Goal: Information Seeking & Learning: Learn about a topic

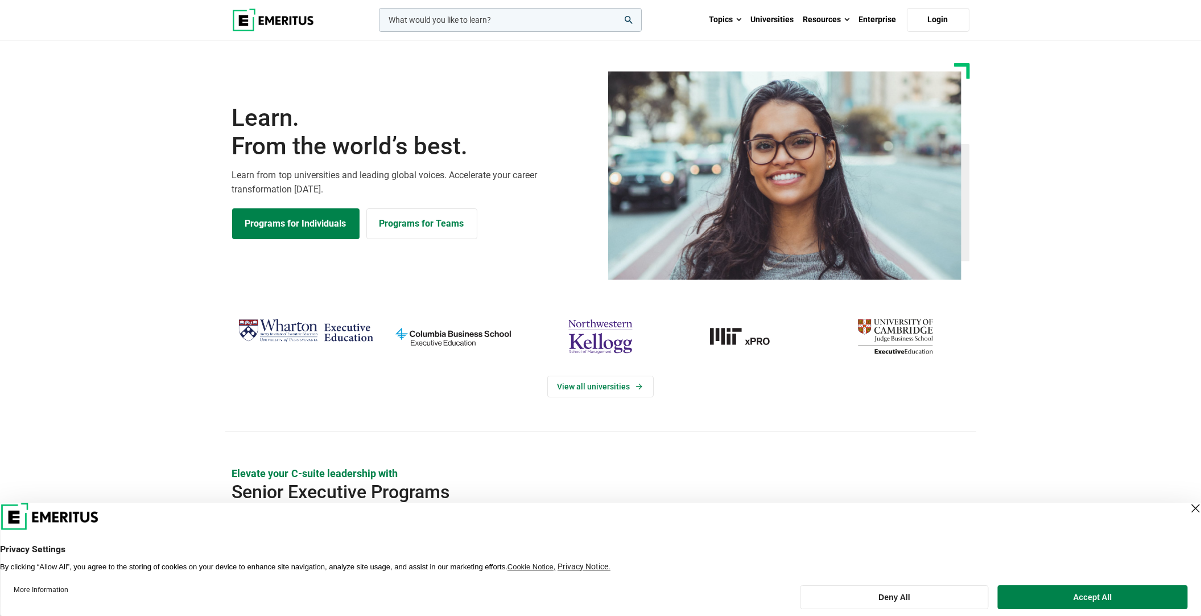
click at [493, 18] on input "woocommerce-product-search-field-0" at bounding box center [510, 20] width 263 height 24
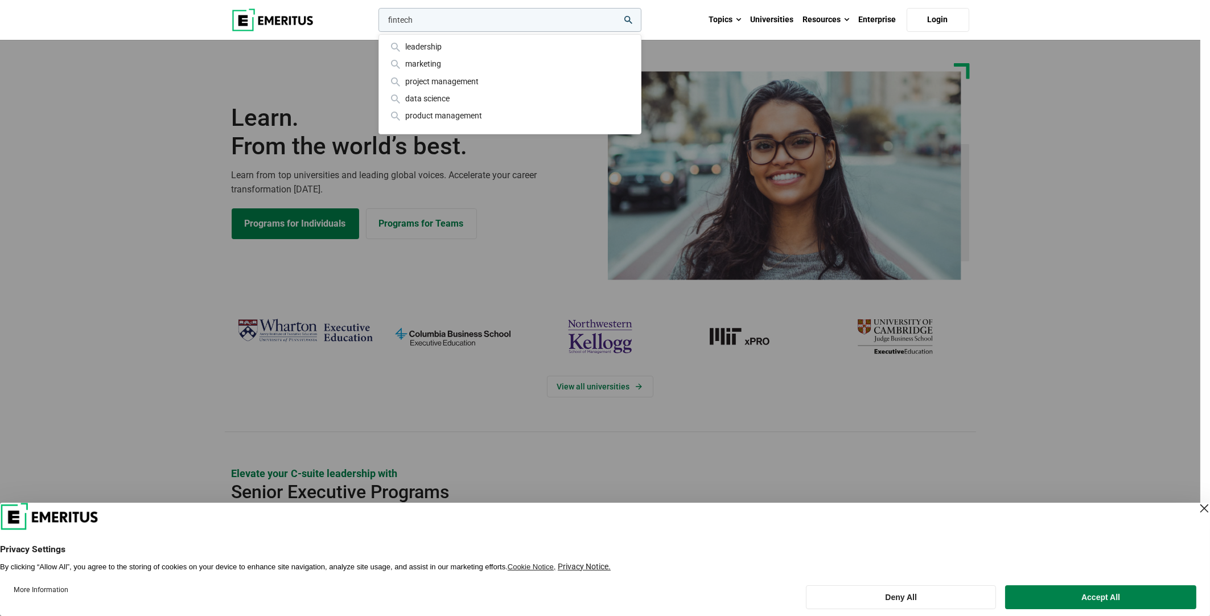
type input "fintech"
click at [376, 23] on button "search" at bounding box center [376, 23] width 0 height 0
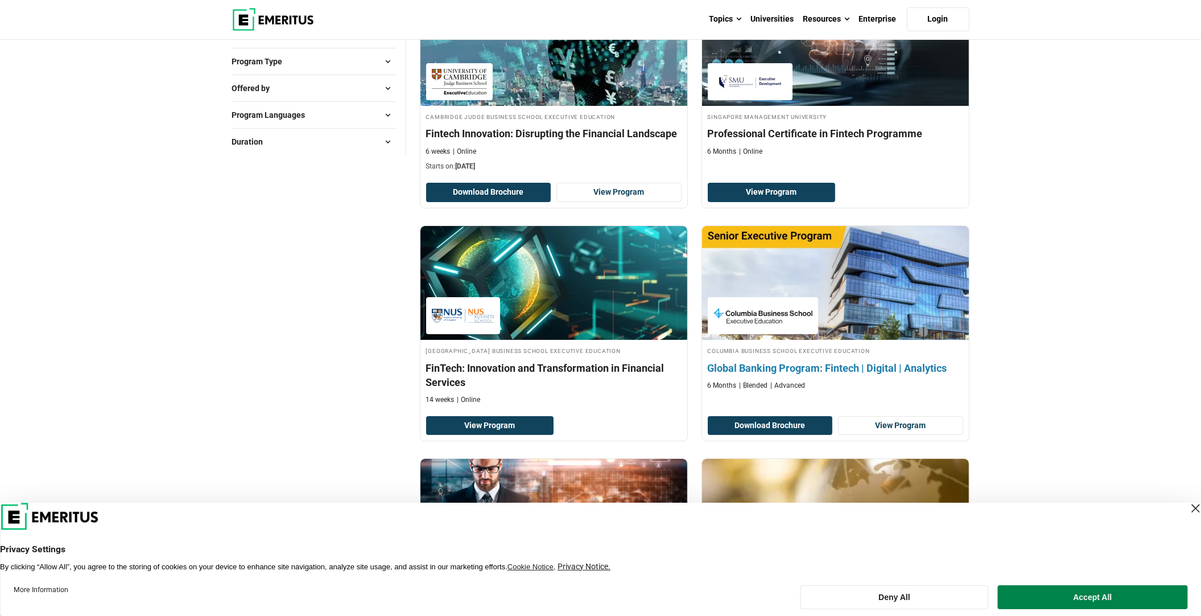
scroll to position [227, 0]
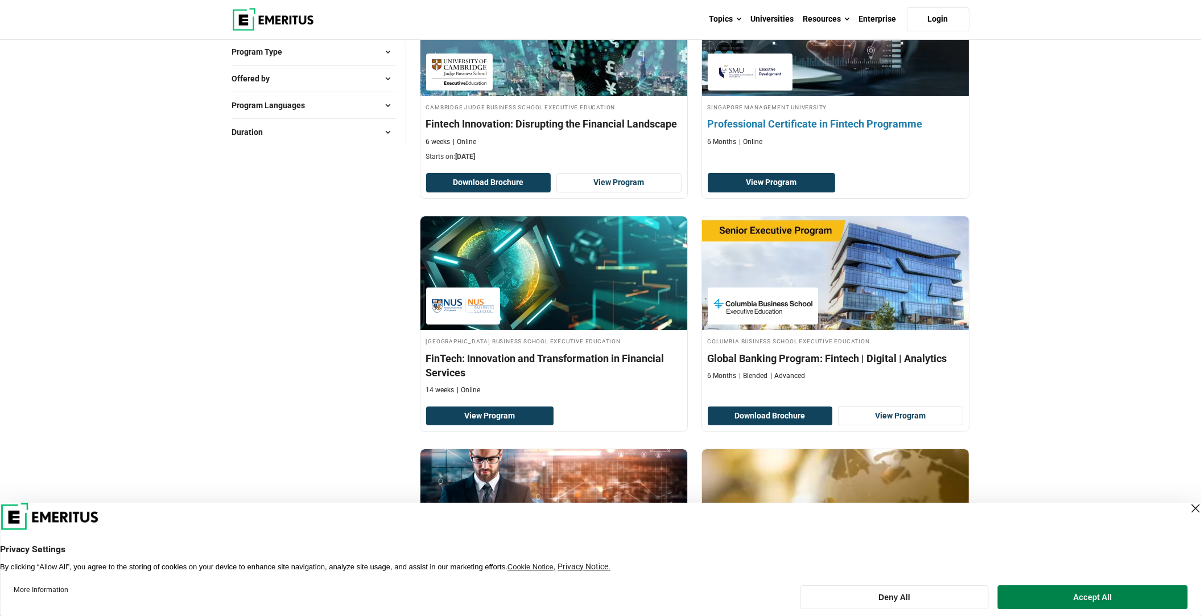
click at [845, 123] on h4 "Professional Certificate in Fintech Programme" at bounding box center [836, 124] width 256 height 14
